Goal: Task Accomplishment & Management: Manage account settings

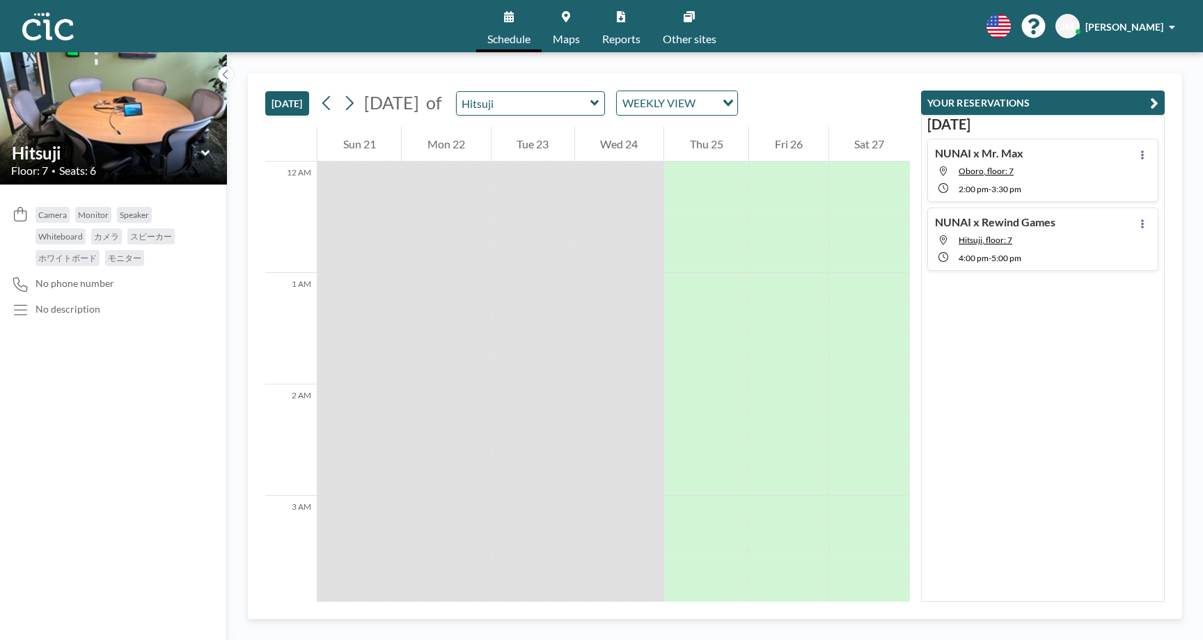
scroll to position [1058, 0]
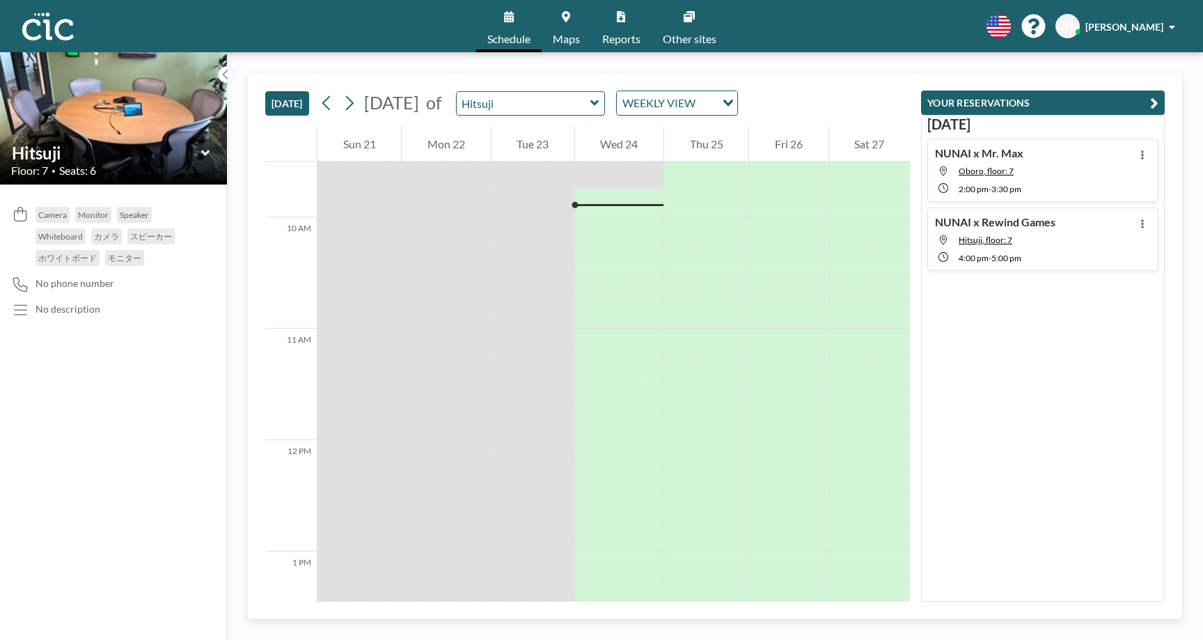
click at [1075, 233] on div "NUNAI x Rewind Games Hitsuji, floor: 7 4:00 PM - 5:00 PM" at bounding box center [1042, 238] width 231 height 63
click at [1143, 222] on icon at bounding box center [1142, 223] width 3 height 9
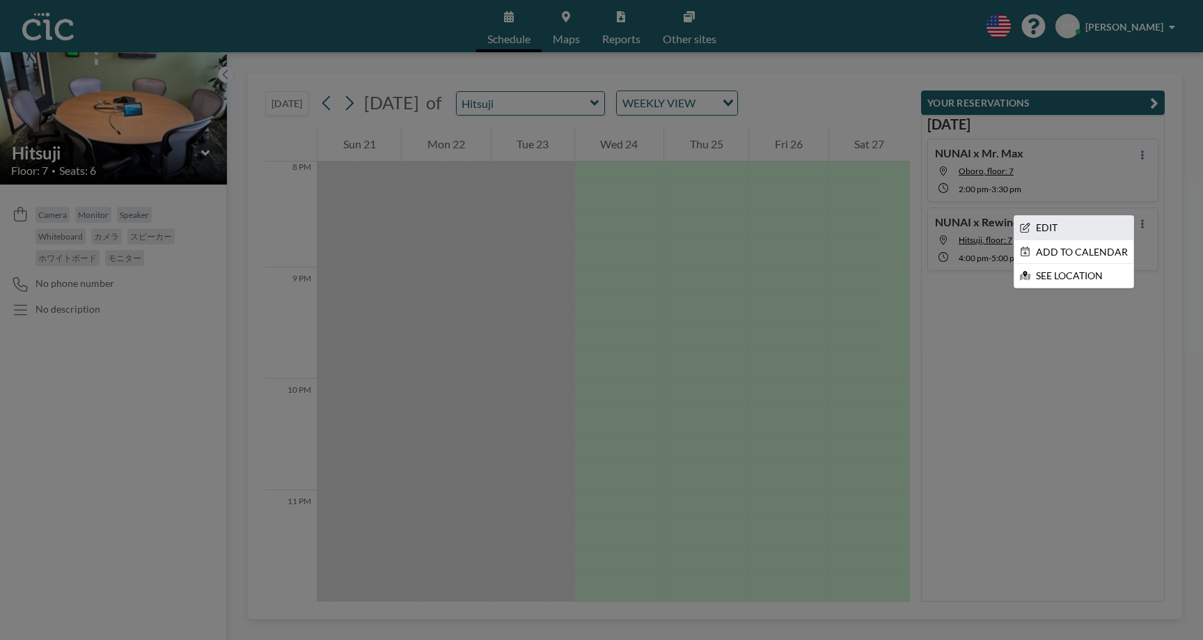
click at [1083, 229] on li "EDIT" at bounding box center [1073, 228] width 119 height 24
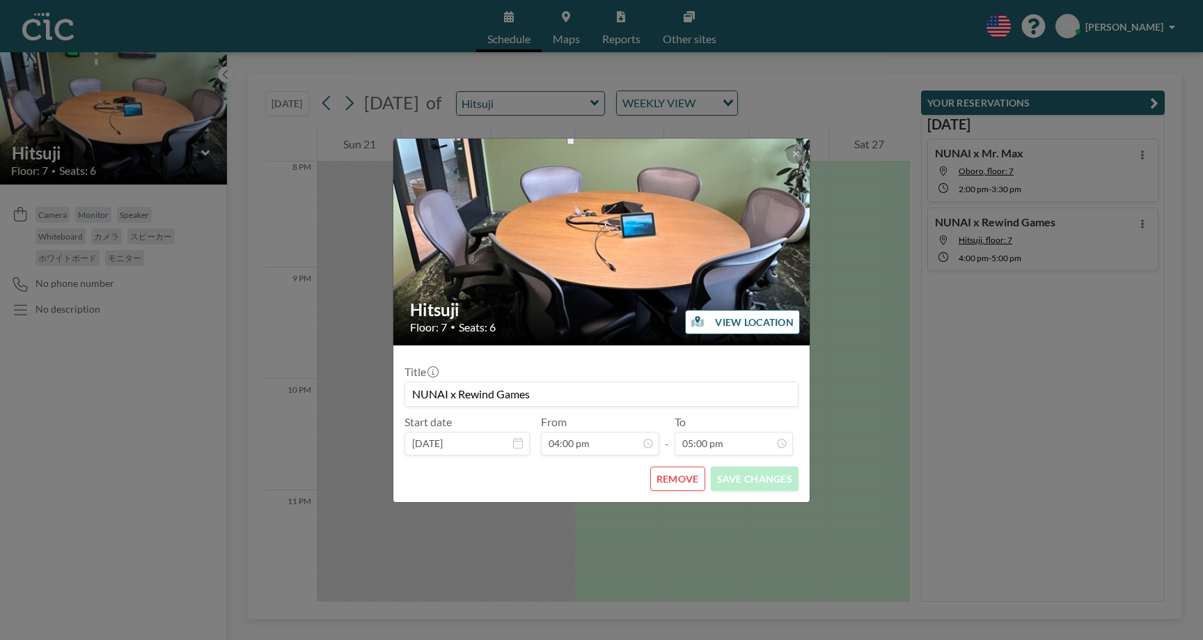
click at [516, 446] on icon at bounding box center [518, 442] width 10 height 11
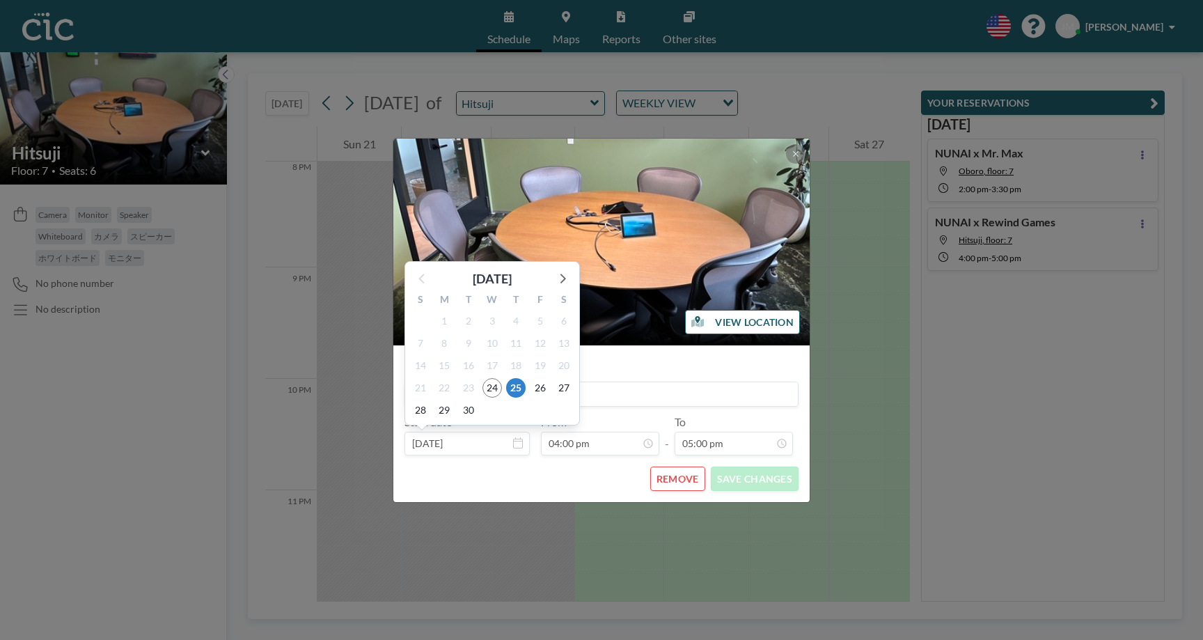
click at [484, 443] on input "Sep 25, 2025" at bounding box center [467, 444] width 125 height 24
click at [558, 280] on icon at bounding box center [562, 278] width 18 height 18
click at [539, 365] on span "17" at bounding box center [540, 365] width 19 height 19
type input "Oct 17, 2025"
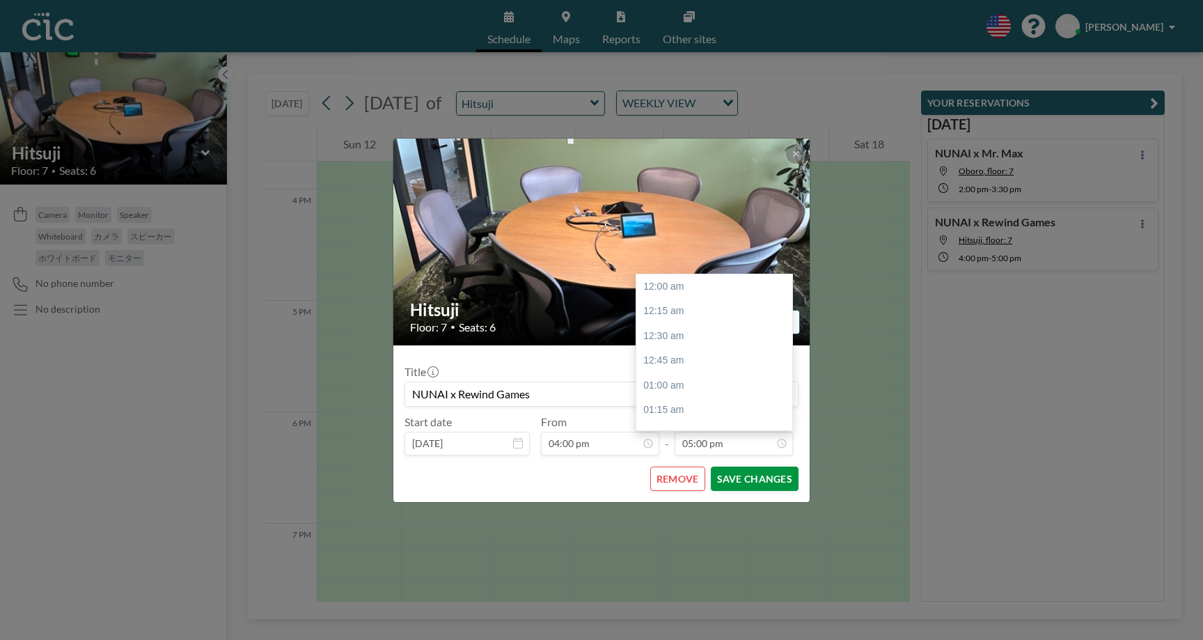
scroll to position [1657, 0]
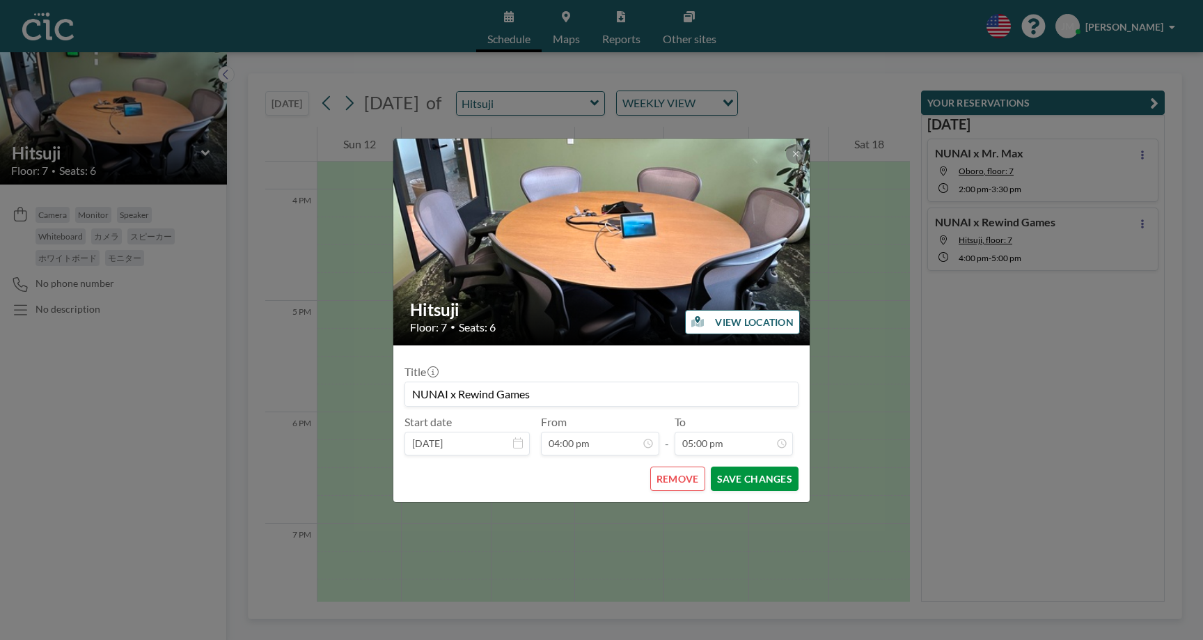
click at [735, 477] on button "SAVE CHANGES" at bounding box center [755, 478] width 88 height 24
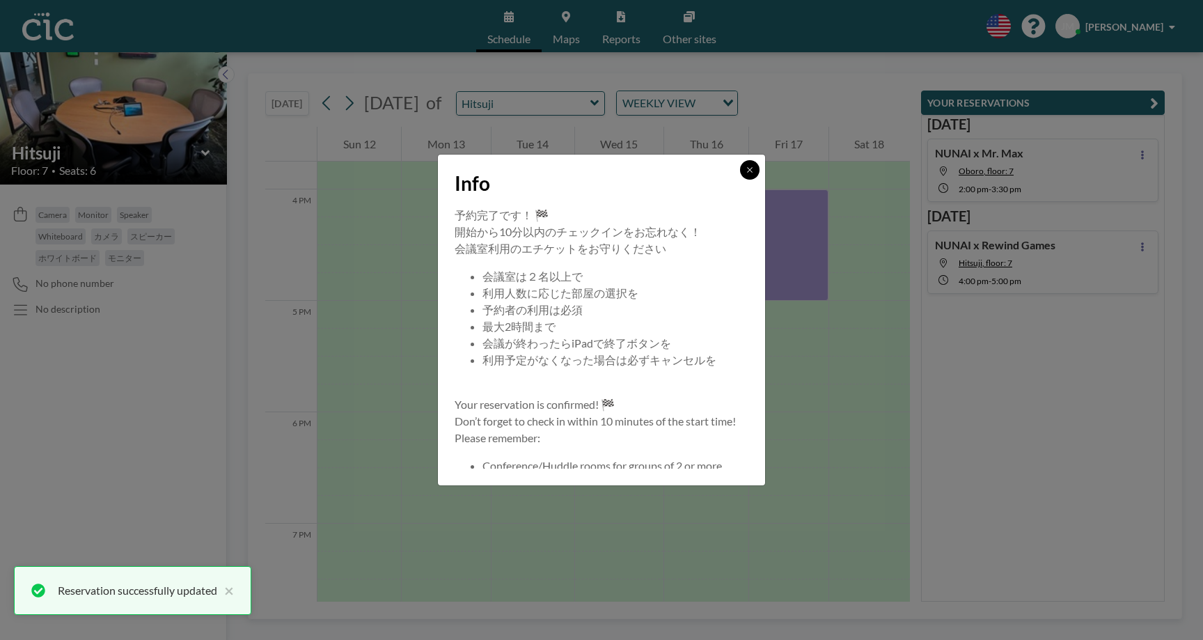
click at [754, 168] on button at bounding box center [749, 169] width 19 height 19
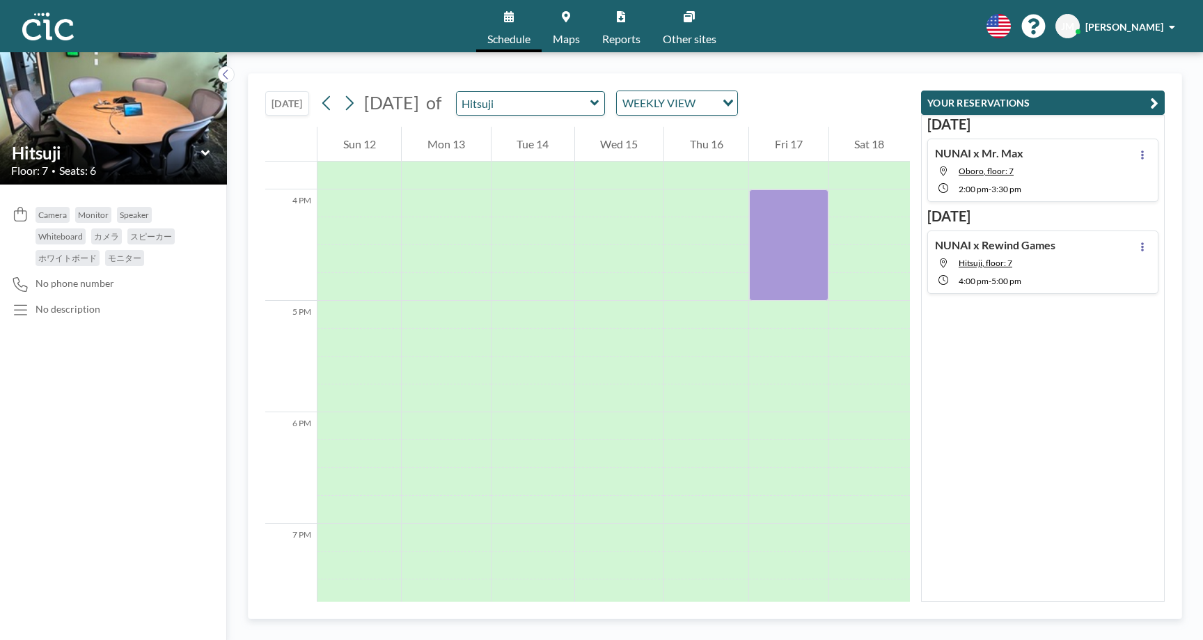
click at [569, 26] on link "Maps" at bounding box center [566, 26] width 49 height 52
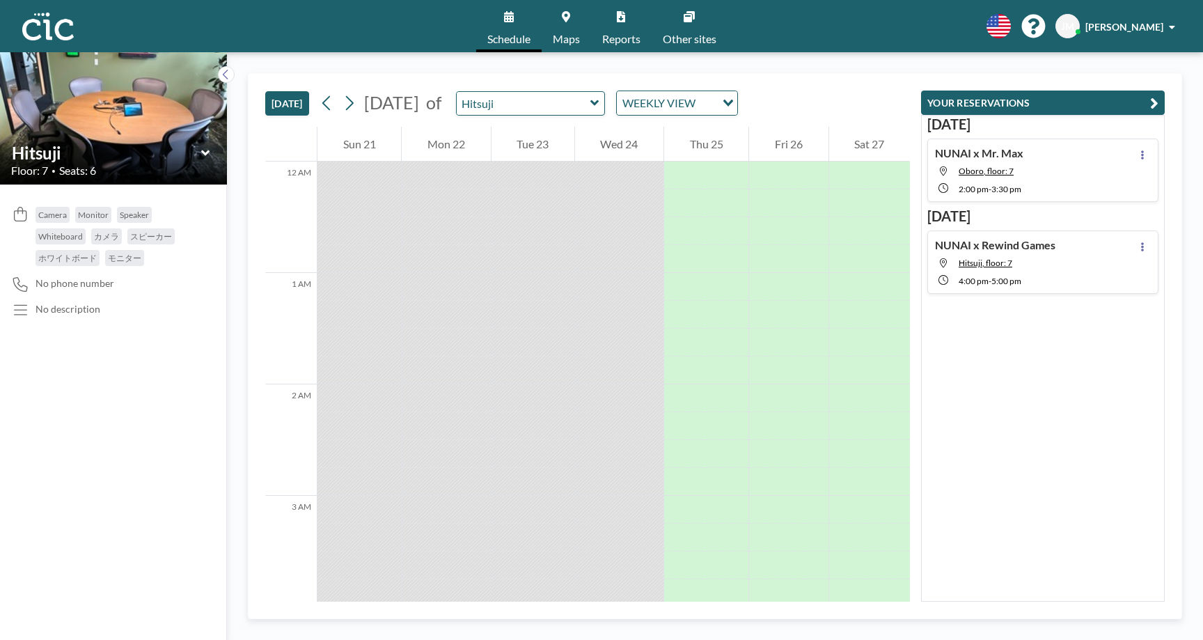
scroll to position [1058, 0]
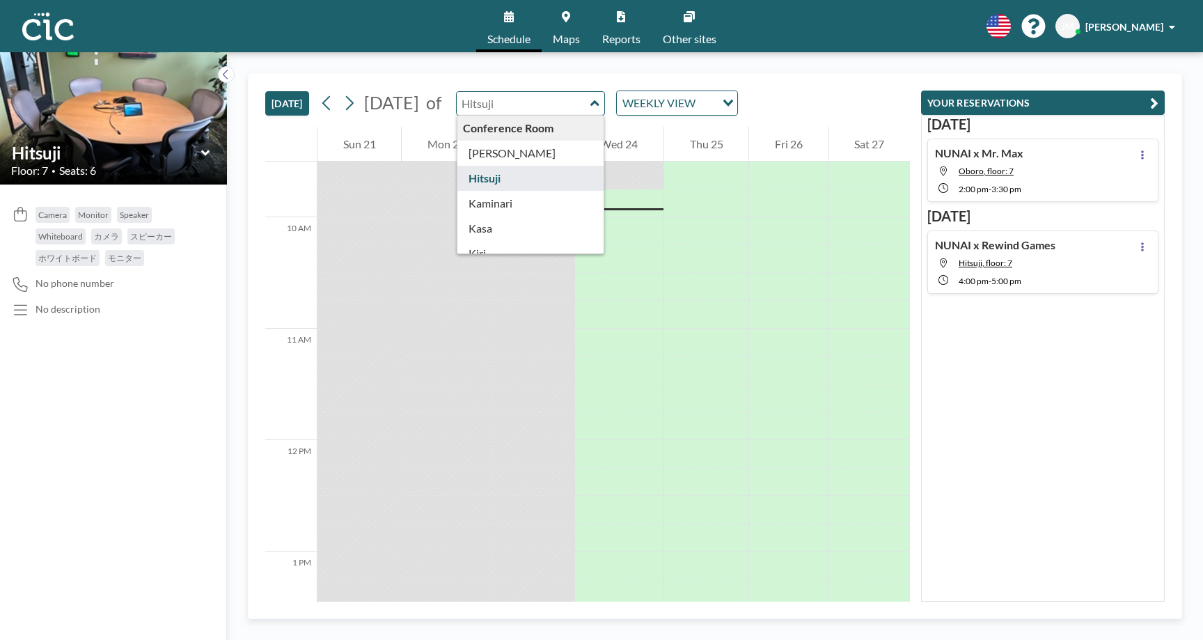
click at [581, 107] on input "text" at bounding box center [524, 103] width 134 height 23
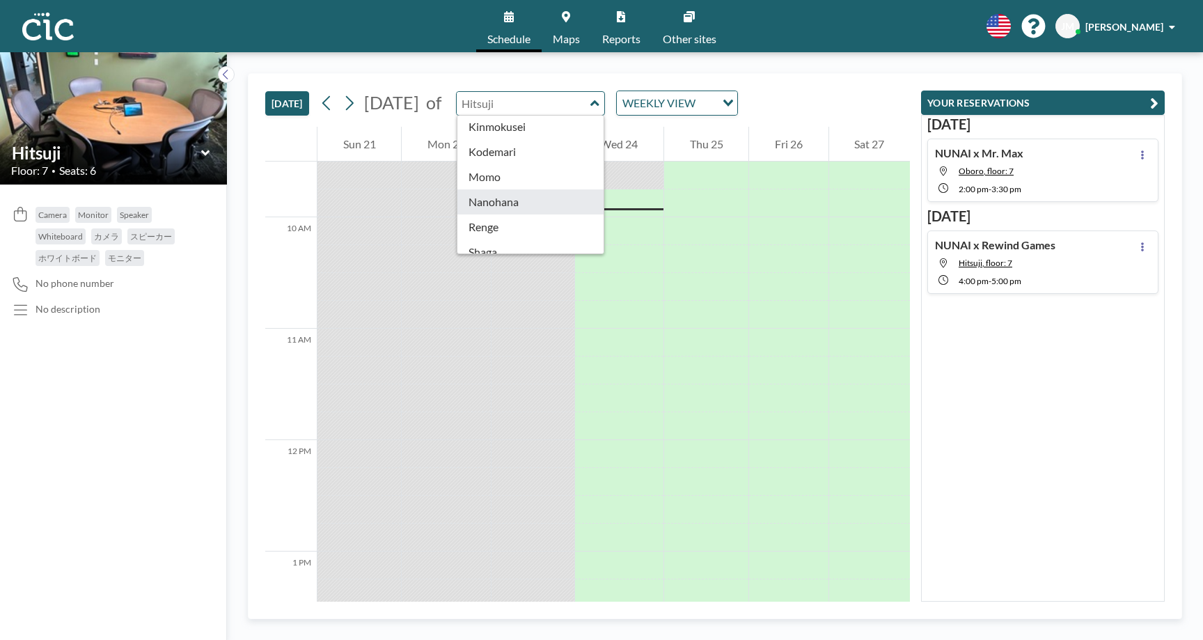
type input "Nanohana"
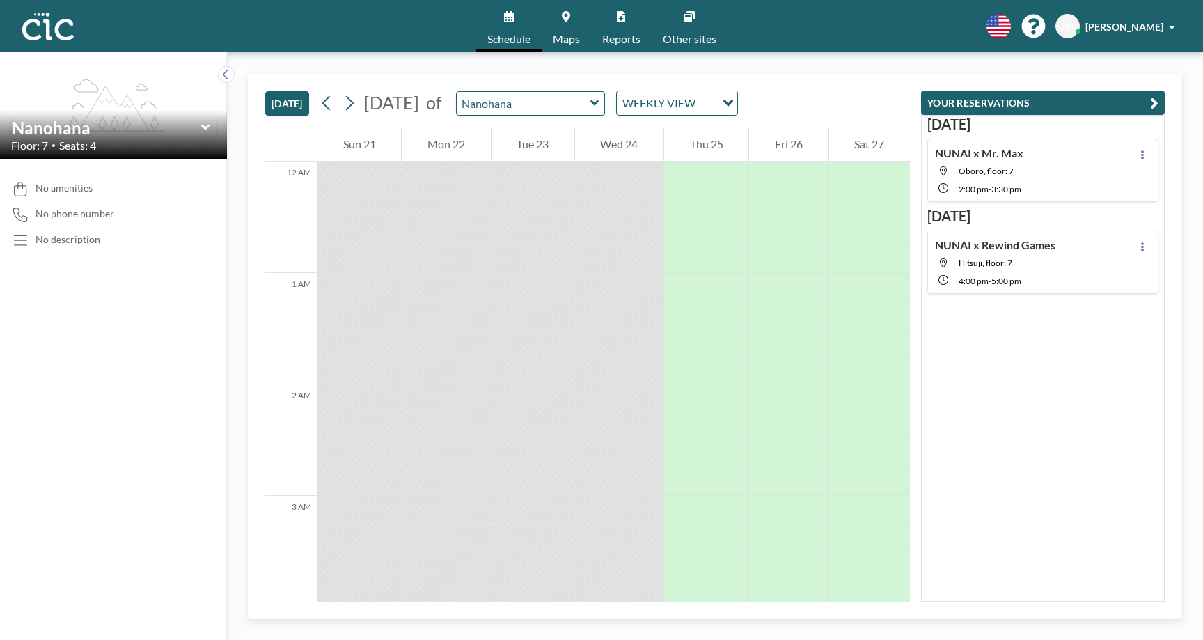
scroll to position [1058, 0]
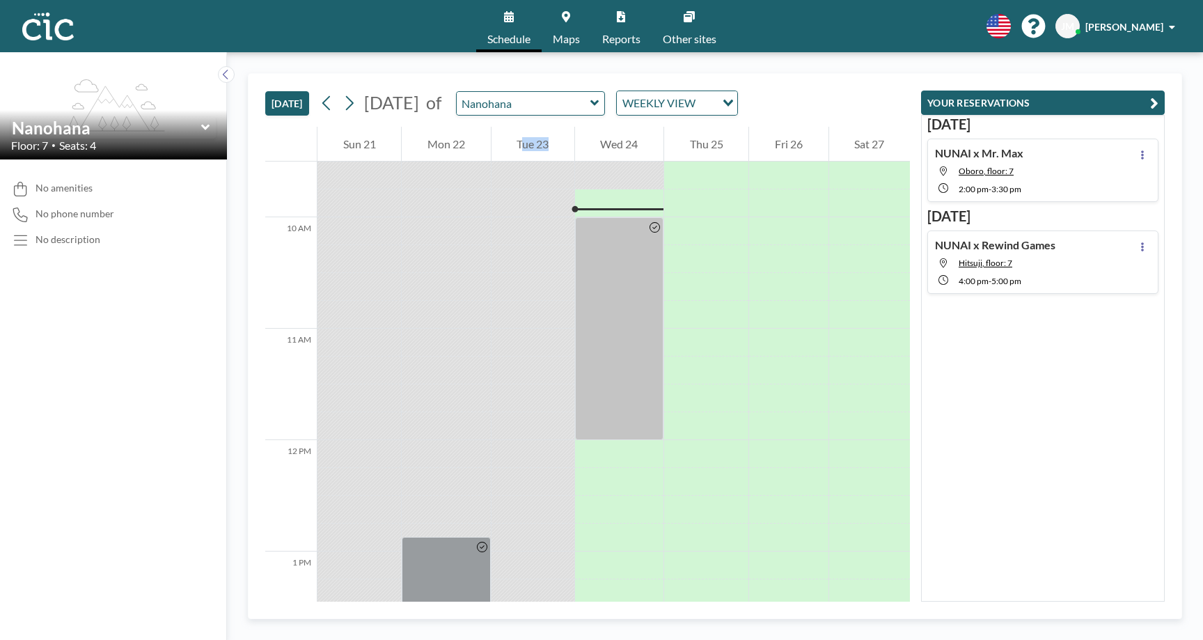
drag, startPoint x: 512, startPoint y: 329, endPoint x: 515, endPoint y: 148, distance: 180.3
click at [515, 148] on div "Tue 23" at bounding box center [534, 422] width 84 height 2708
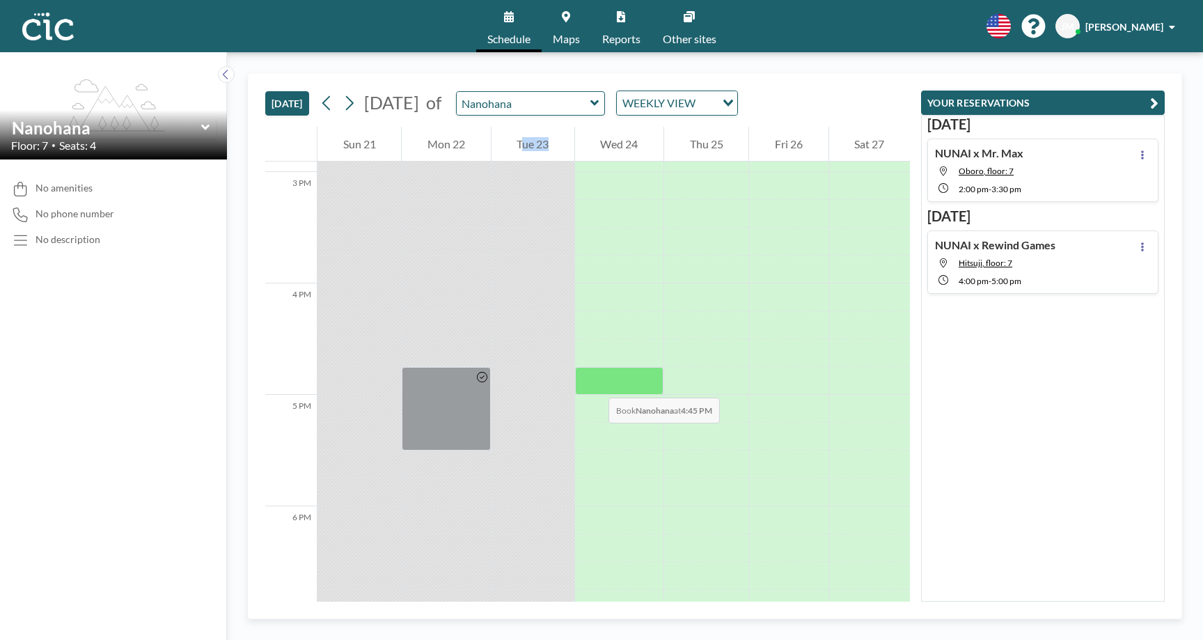
scroll to position [1655, 0]
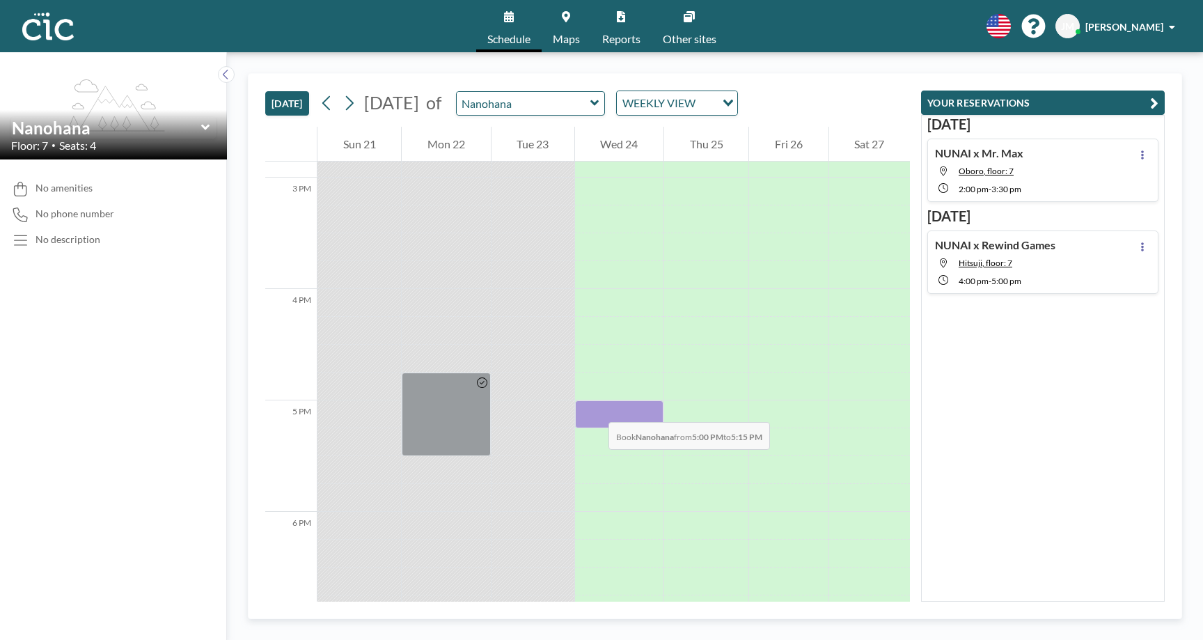
click at [595, 408] on div at bounding box center [619, 414] width 88 height 28
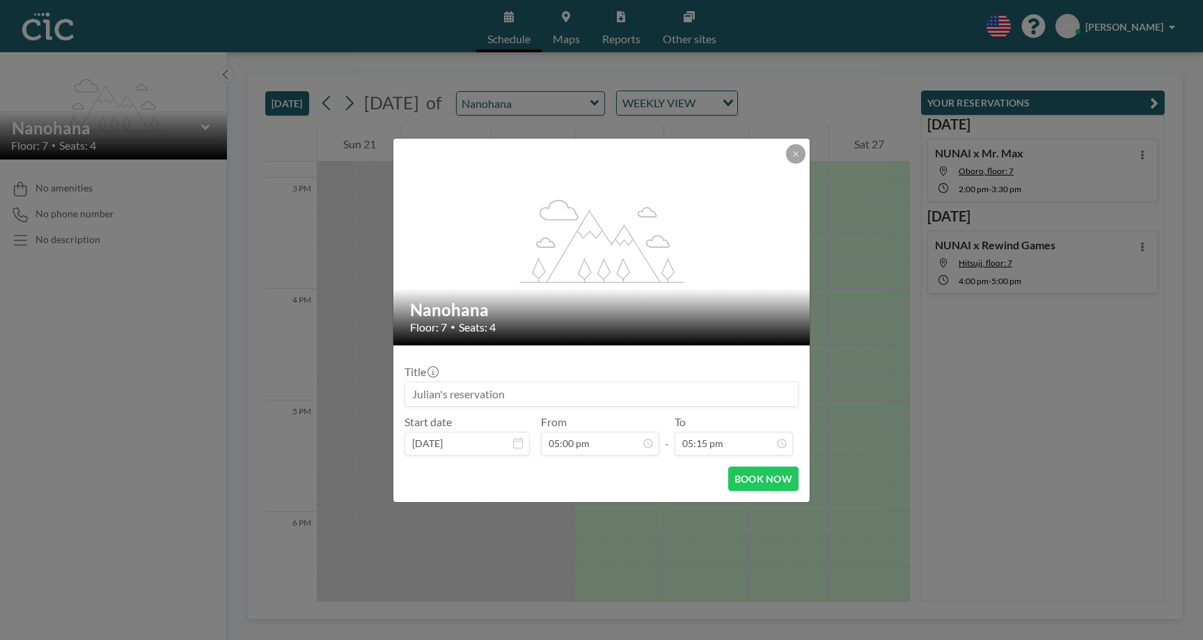
click at [480, 391] on input at bounding box center [601, 394] width 393 height 24
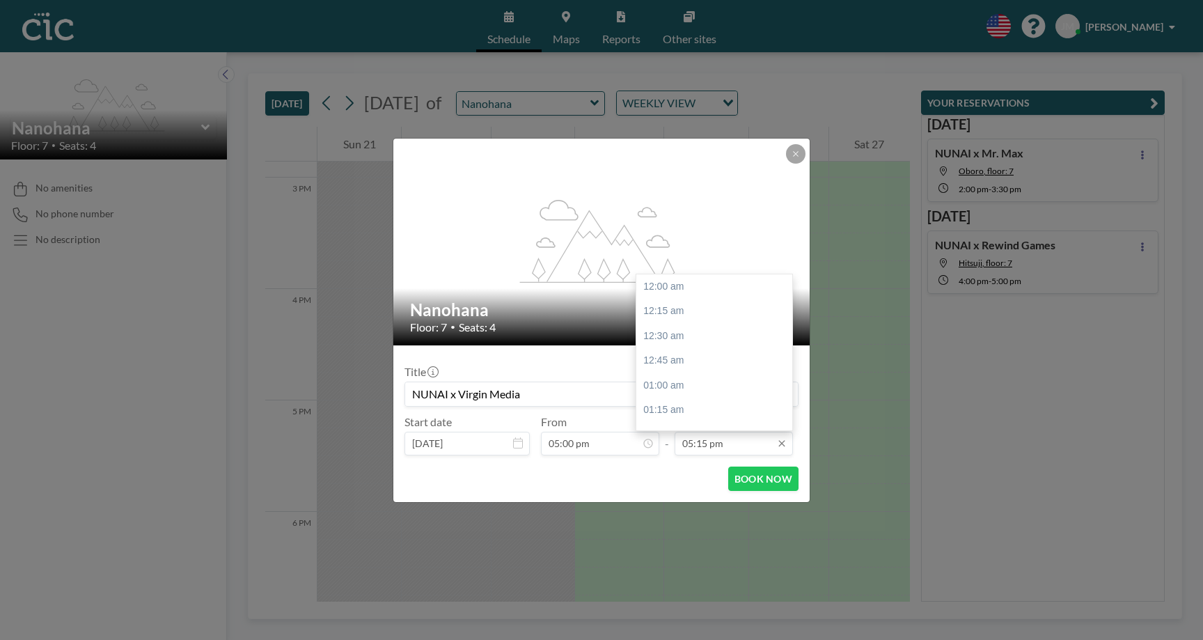
scroll to position [1681, 0]
type input "NUNAI x Virgin Media"
click at [711, 377] on div "06:00 pm" at bounding box center [714, 389] width 156 height 25
type input "06:00 pm"
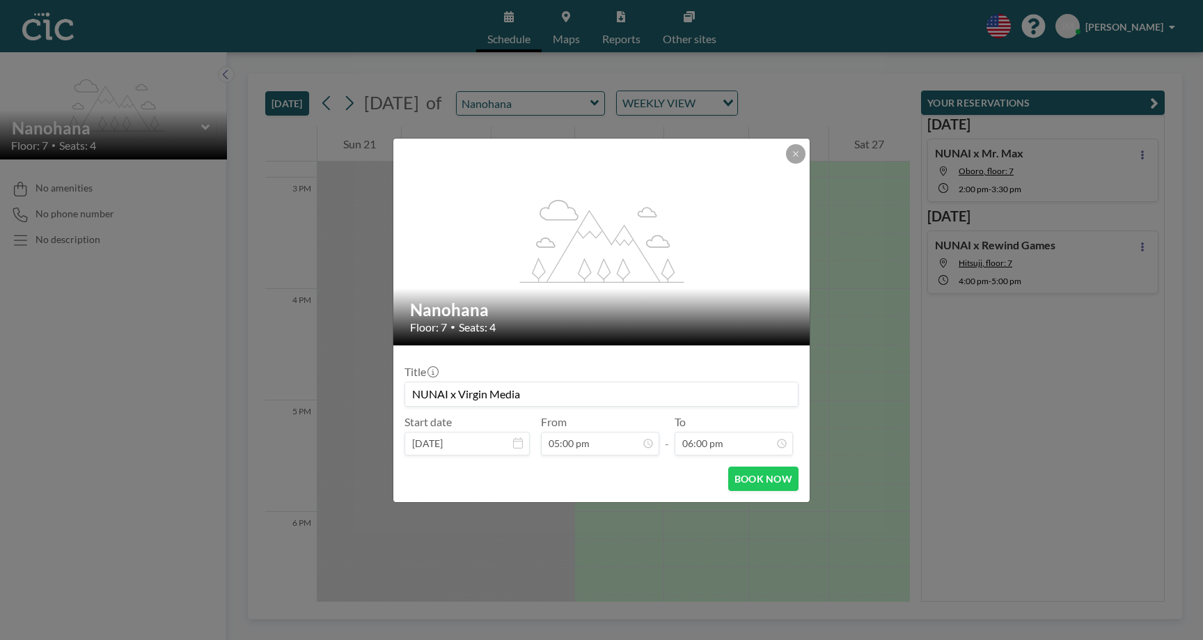
scroll to position [1755, 0]
click at [757, 480] on button "BOOK NOW" at bounding box center [763, 478] width 70 height 24
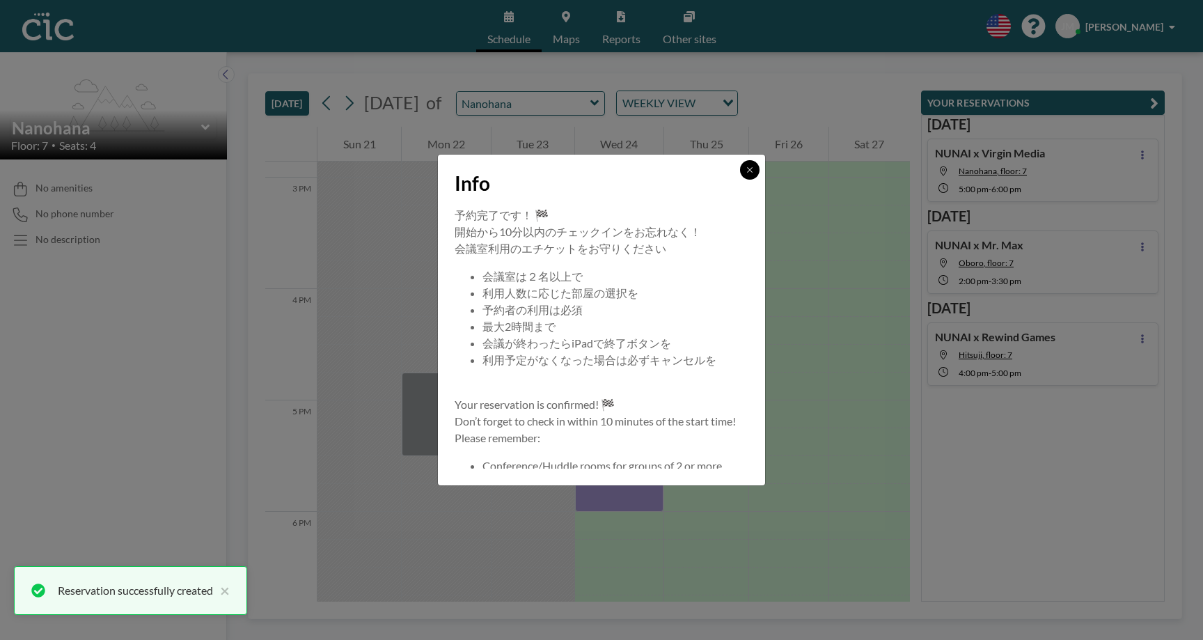
click at [755, 172] on button at bounding box center [749, 169] width 19 height 19
